Goal: Navigation & Orientation: Find specific page/section

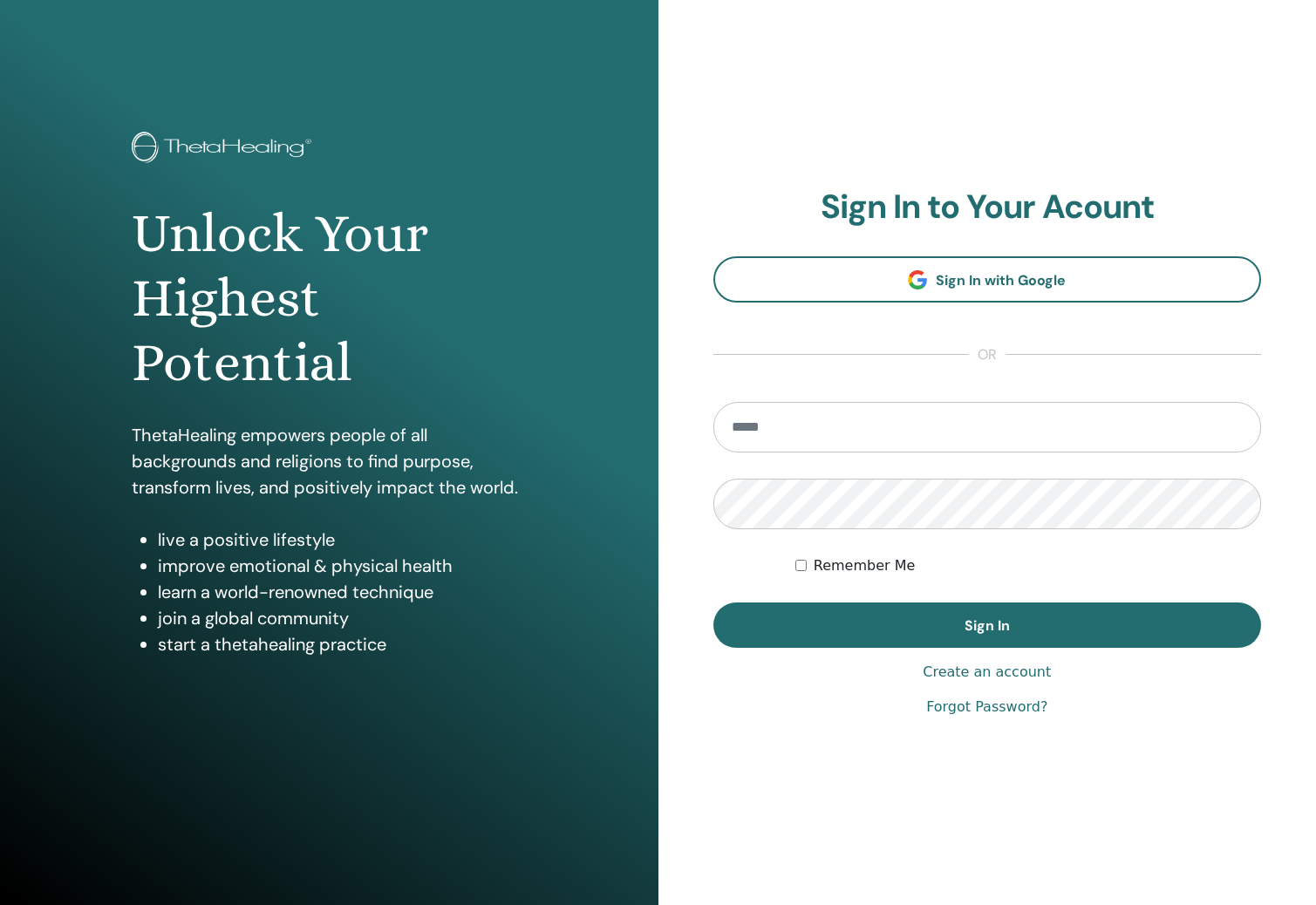
type input "**********"
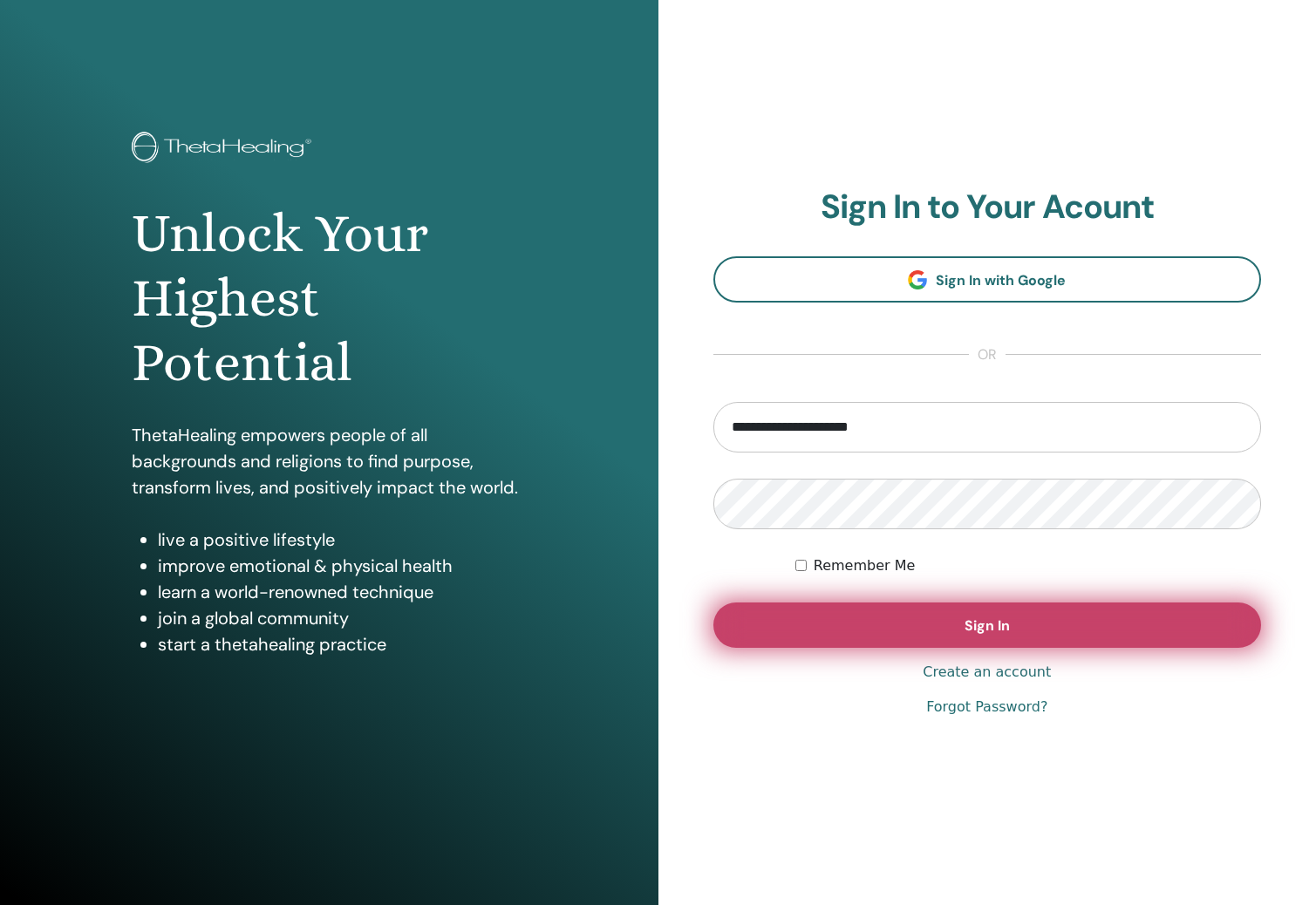
click at [954, 615] on button "Sign In" at bounding box center [988, 625] width 549 height 46
